Goal: Transaction & Acquisition: Purchase product/service

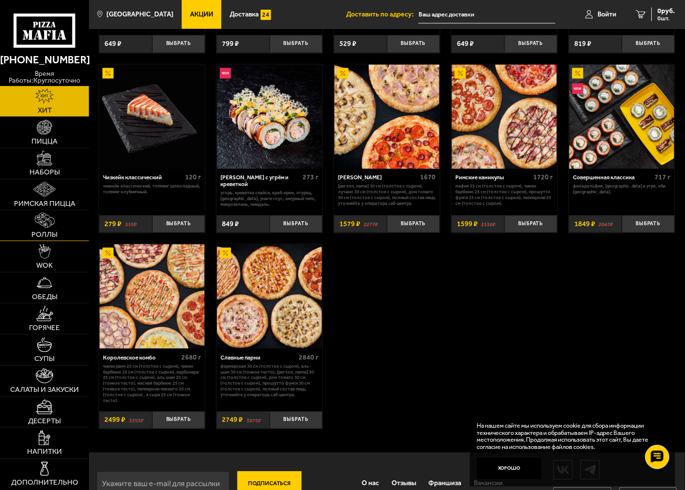
scroll to position [421, 0]
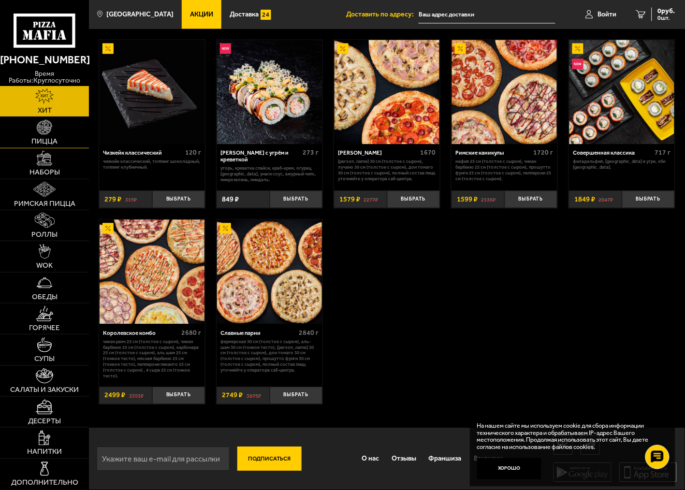
click at [59, 134] on link "Пицца" at bounding box center [44, 132] width 89 height 30
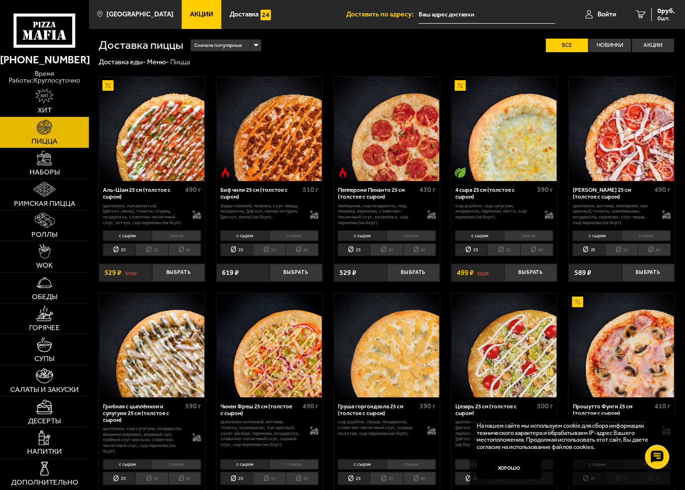
click at [157, 250] on li "30" at bounding box center [151, 250] width 32 height 13
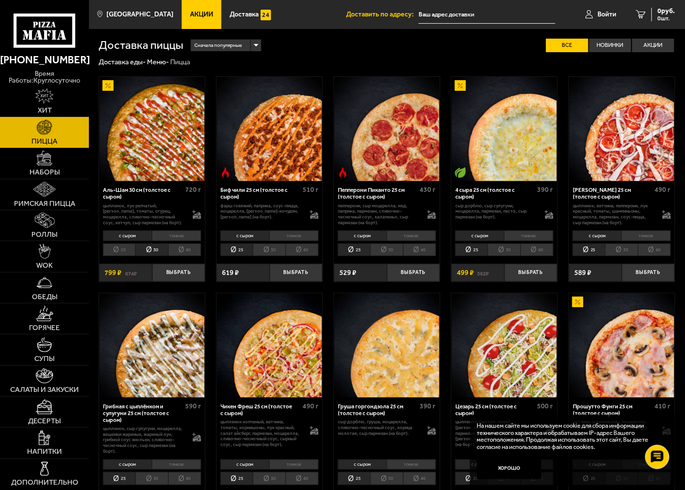
click at [128, 251] on li "25" at bounding box center [119, 250] width 32 height 13
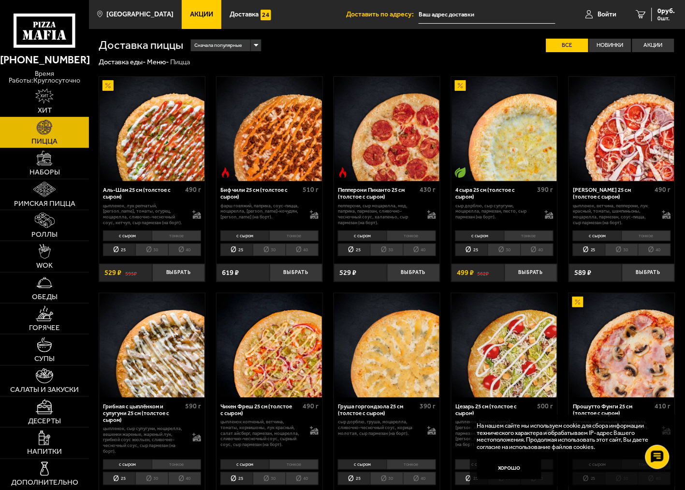
click at [176, 248] on li "40" at bounding box center [184, 250] width 33 height 13
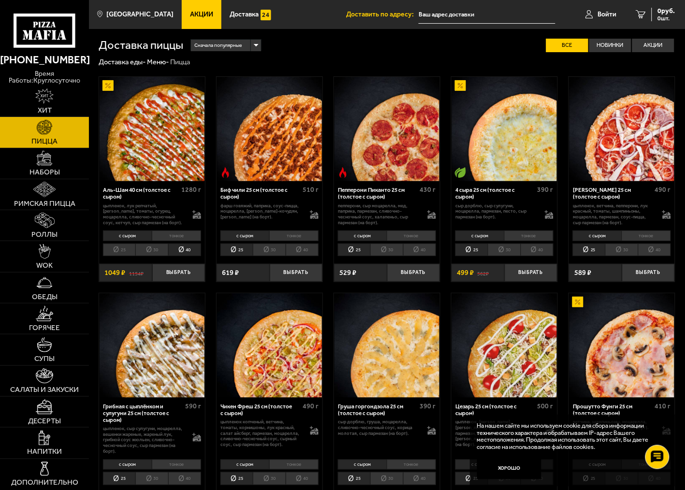
click at [162, 248] on li "30" at bounding box center [151, 250] width 32 height 13
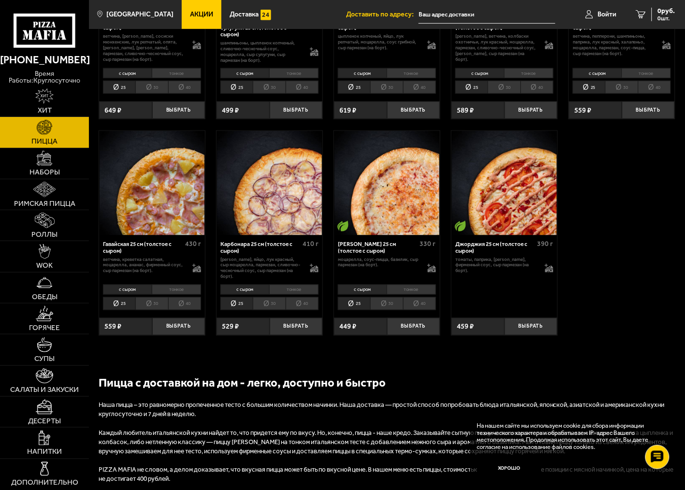
scroll to position [1074, 0]
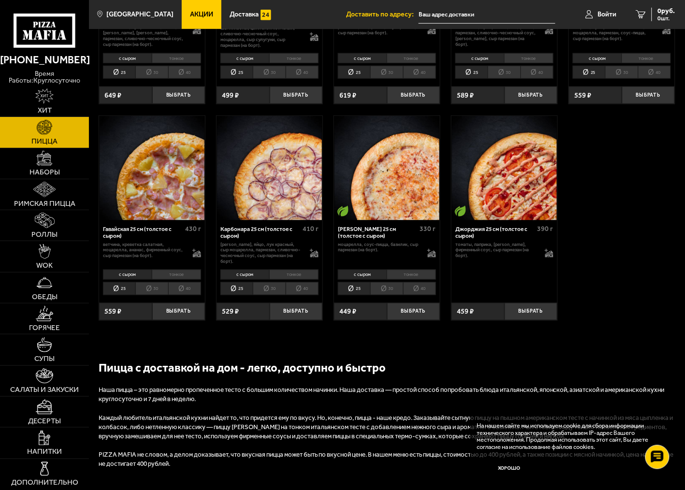
click at [156, 295] on li "30" at bounding box center [151, 288] width 32 height 13
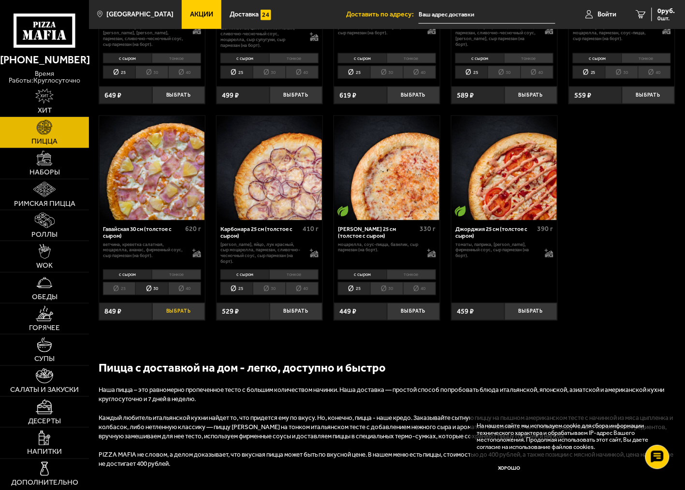
click at [165, 320] on button "Выбрать" at bounding box center [178, 311] width 53 height 17
click at [653, 17] on span "1 шт." at bounding box center [662, 18] width 25 height 6
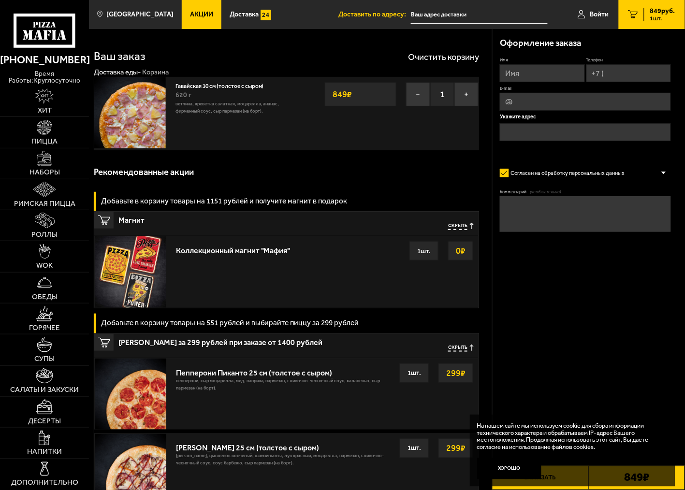
click at [611, 290] on div "Оформление заказа Имя Телефон E-mail Укажите адрес Согласен на обработку персон…" at bounding box center [588, 363] width 193 height 669
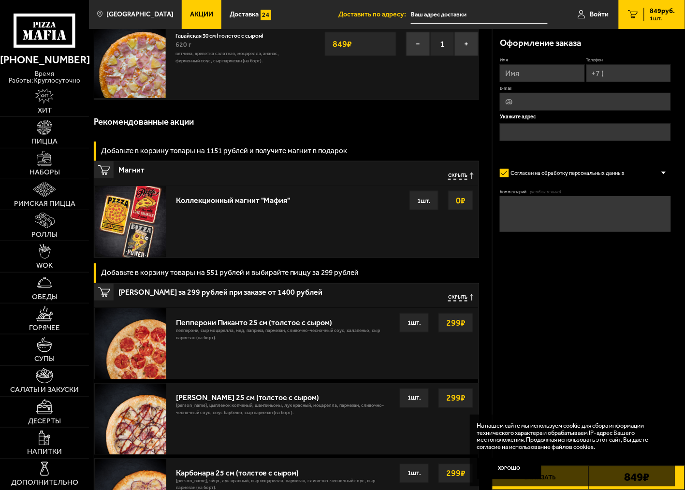
scroll to position [3, 0]
